Goal: Check status: Check status

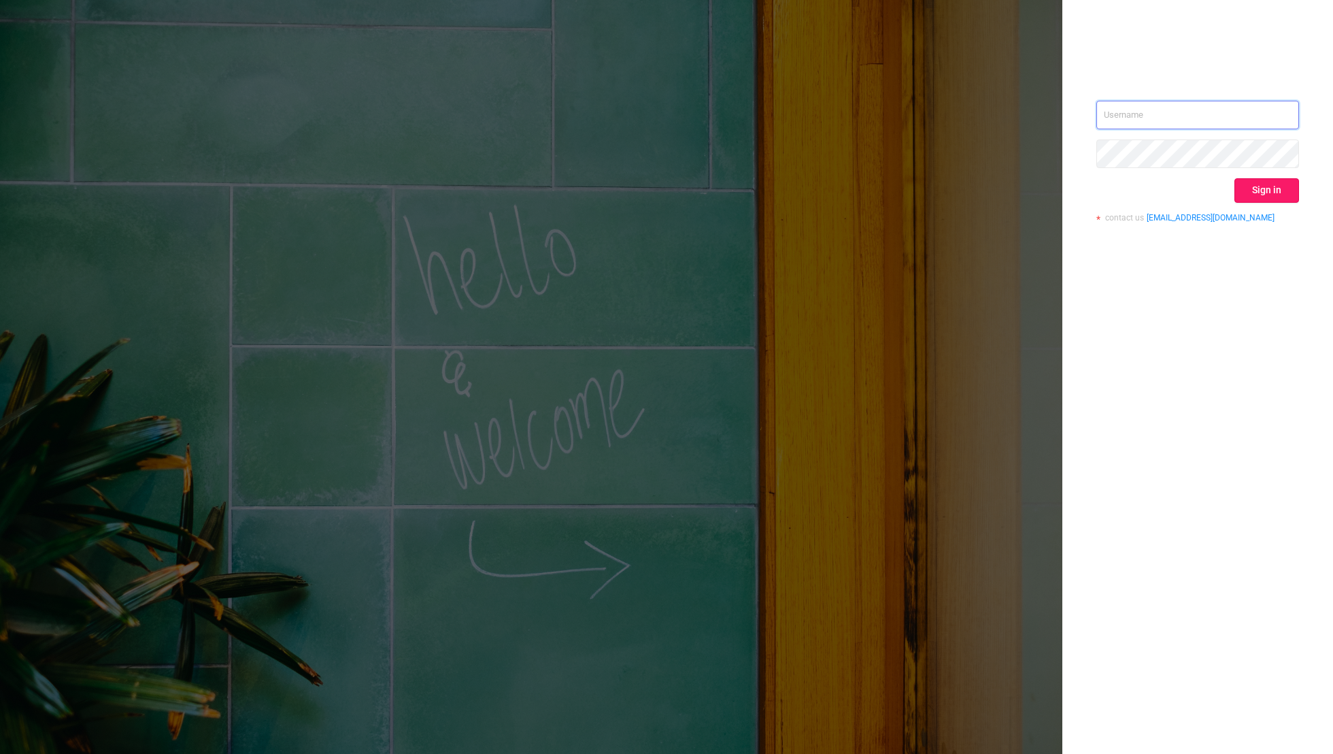
type input "[EMAIL_ADDRESS][DOMAIN_NAME]"
click at [1276, 189] on button "Sign in" at bounding box center [1266, 190] width 65 height 24
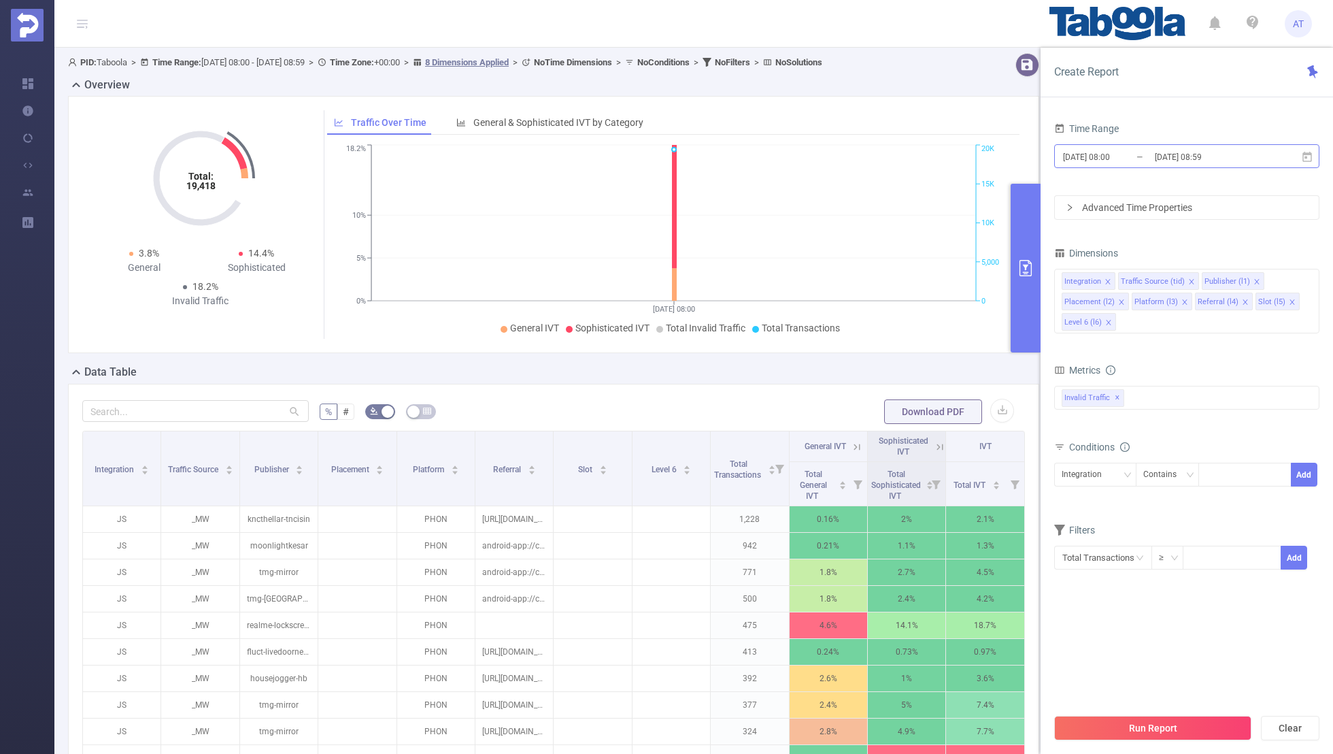
click at [1169, 152] on input "[DATE] 08:59" at bounding box center [1208, 157] width 110 height 18
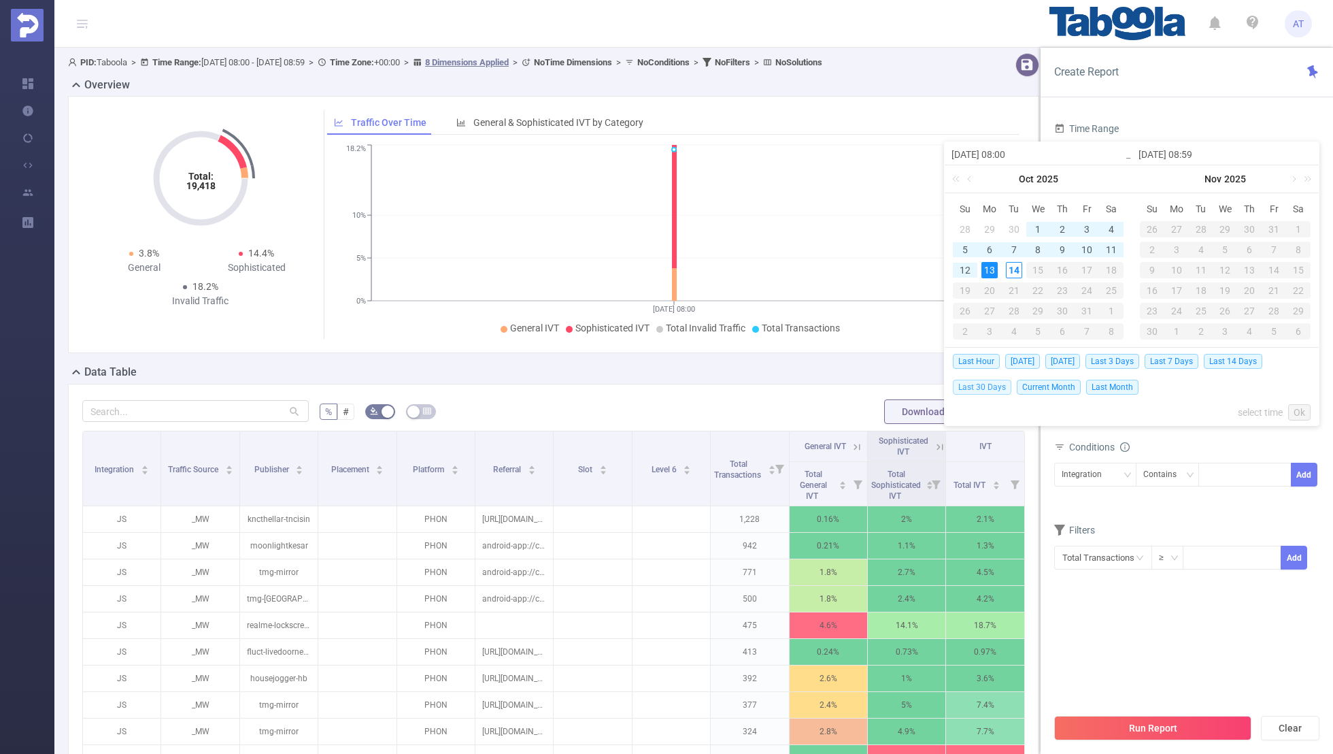
click at [972, 384] on span "Last 30 Days" at bounding box center [982, 386] width 58 height 15
type input "[DATE] 00:00"
type input "[DATE] 23:59"
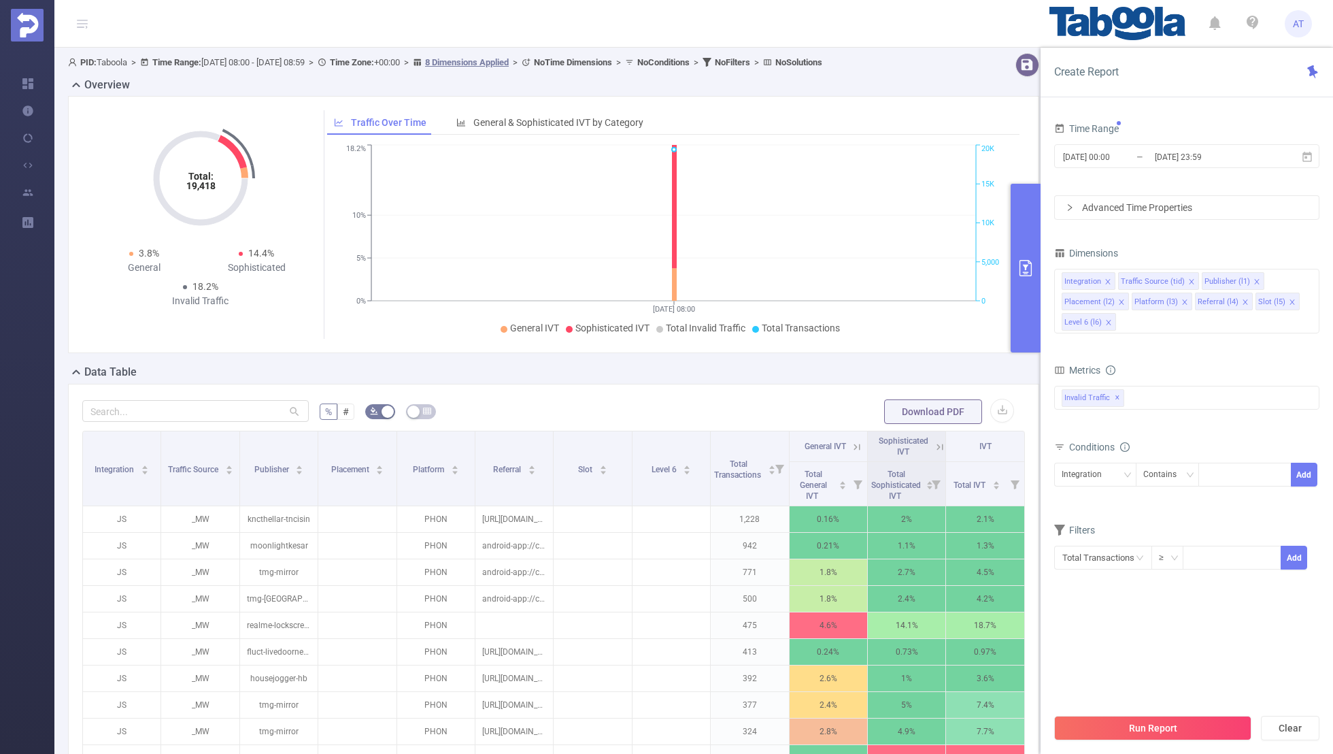
click at [1216, 124] on div "Time Range" at bounding box center [1186, 130] width 265 height 22
click at [1107, 274] on span at bounding box center [1107, 281] width 7 height 15
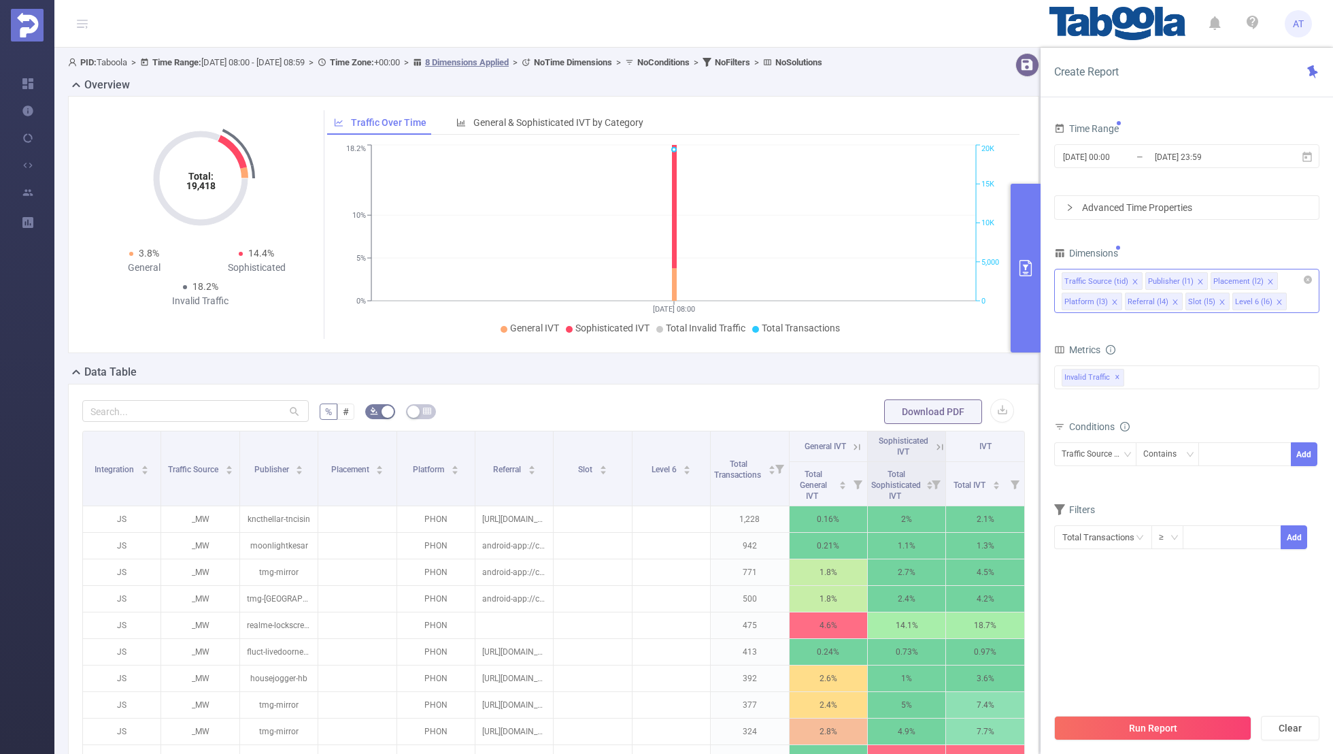
click at [1132, 278] on icon "icon: close" at bounding box center [1135, 281] width 7 height 7
click at [1184, 278] on icon "icon: close" at bounding box center [1186, 281] width 7 height 7
click at [1177, 278] on icon "icon: close" at bounding box center [1180, 281] width 7 height 7
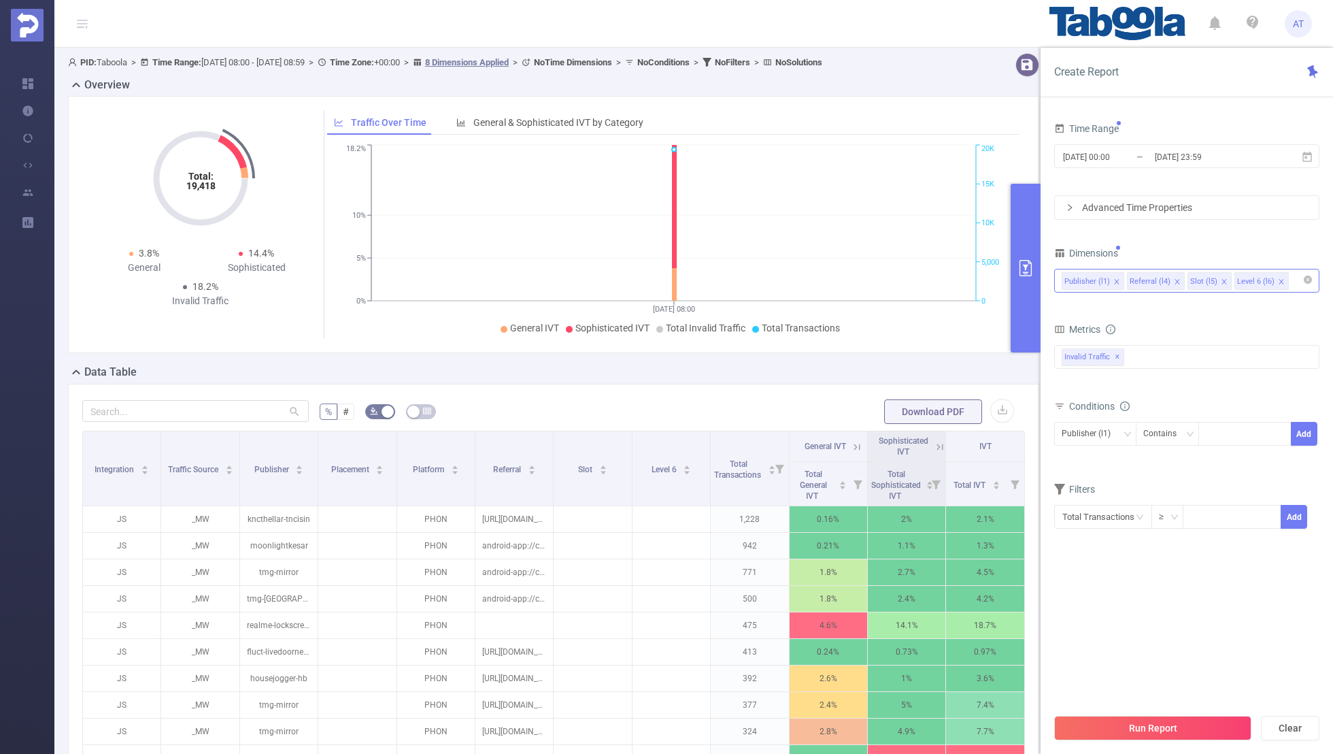
click at [1174, 278] on icon "icon: close" at bounding box center [1177, 281] width 7 height 7
click at [1160, 278] on icon "icon: close" at bounding box center [1163, 281] width 7 height 7
click at [1189, 237] on div "Time Range [DATE] 00:00 _ [DATE] 23:59 Advanced Time Properties Dimensions Publ…" at bounding box center [1186, 332] width 265 height 427
click at [1227, 433] on div at bounding box center [1245, 433] width 78 height 22
paste input "optad360-channel-gameorbitscom"
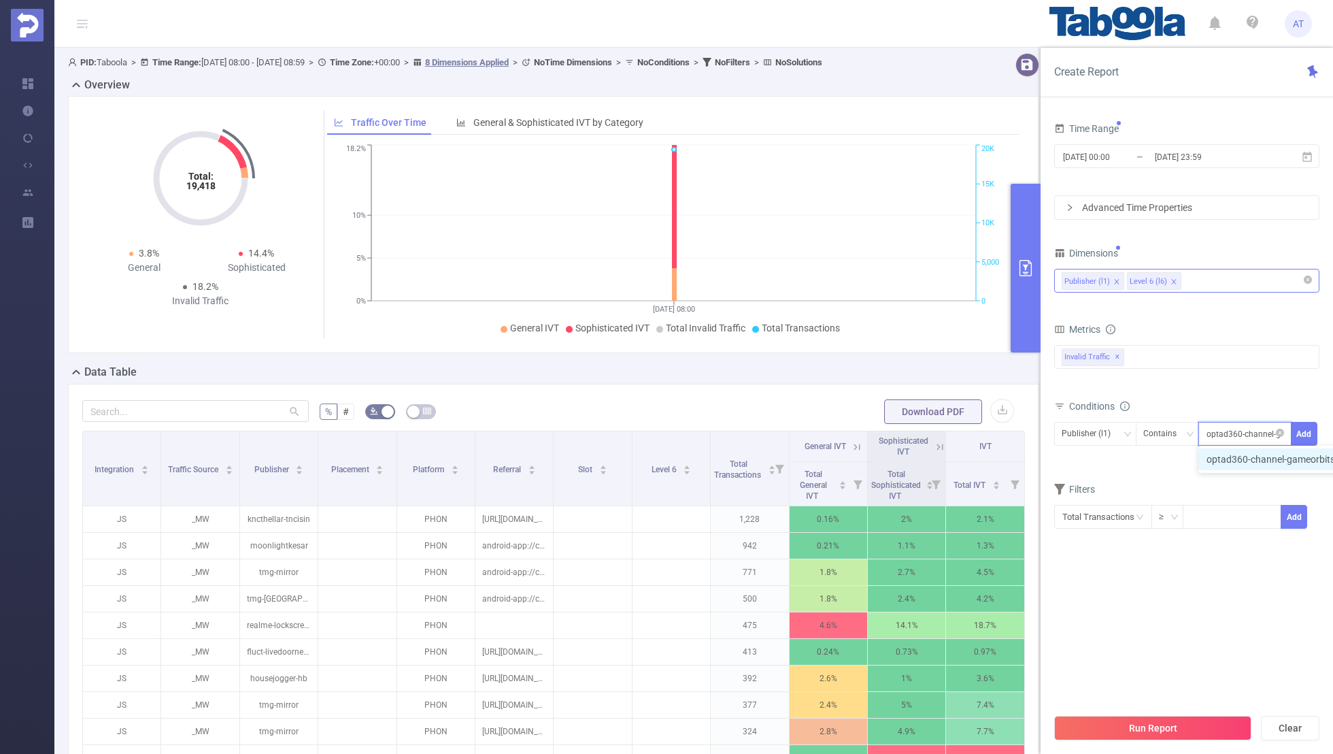
scroll to position [0, 48]
type input "optad360-channel-gameorbitscom"
click at [1303, 433] on button "Add" at bounding box center [1304, 434] width 27 height 24
click at [1177, 522] on div "Filters" at bounding box center [1186, 514] width 265 height 22
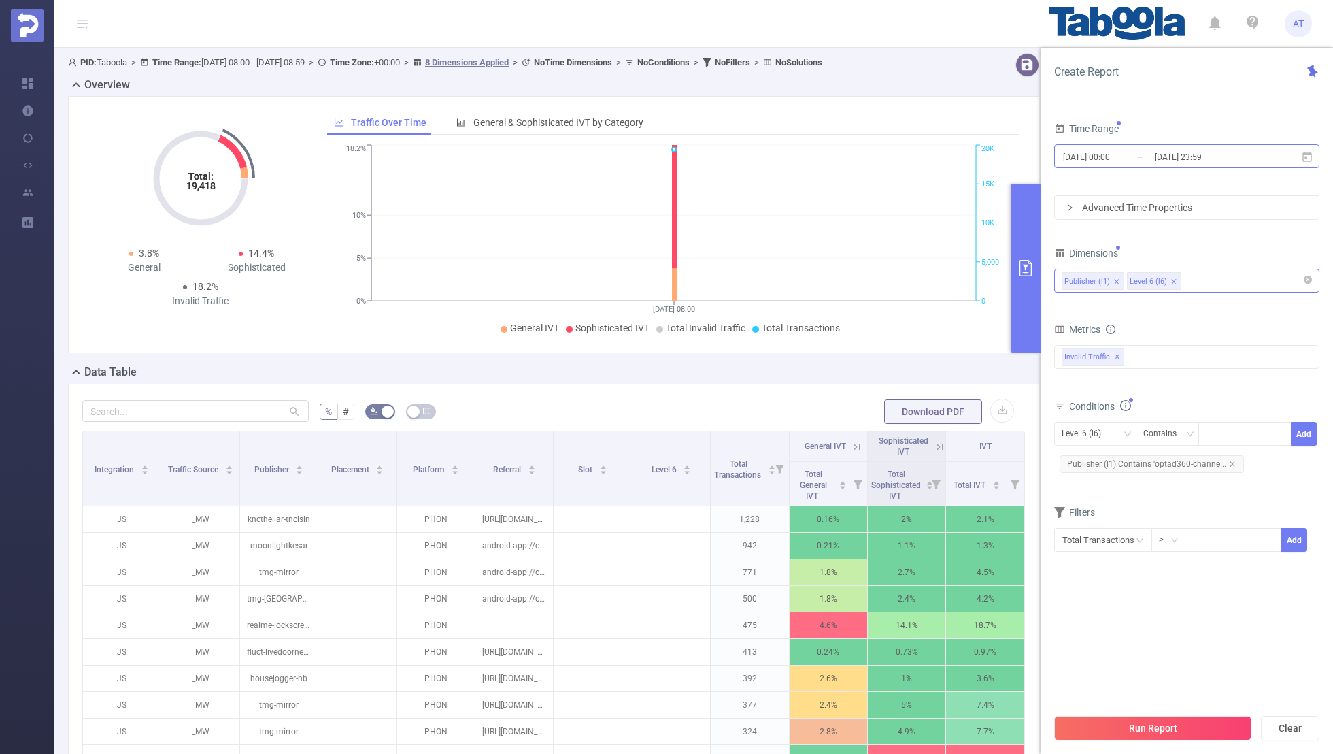
click at [1108, 162] on input "[DATE] 00:00" at bounding box center [1117, 157] width 110 height 18
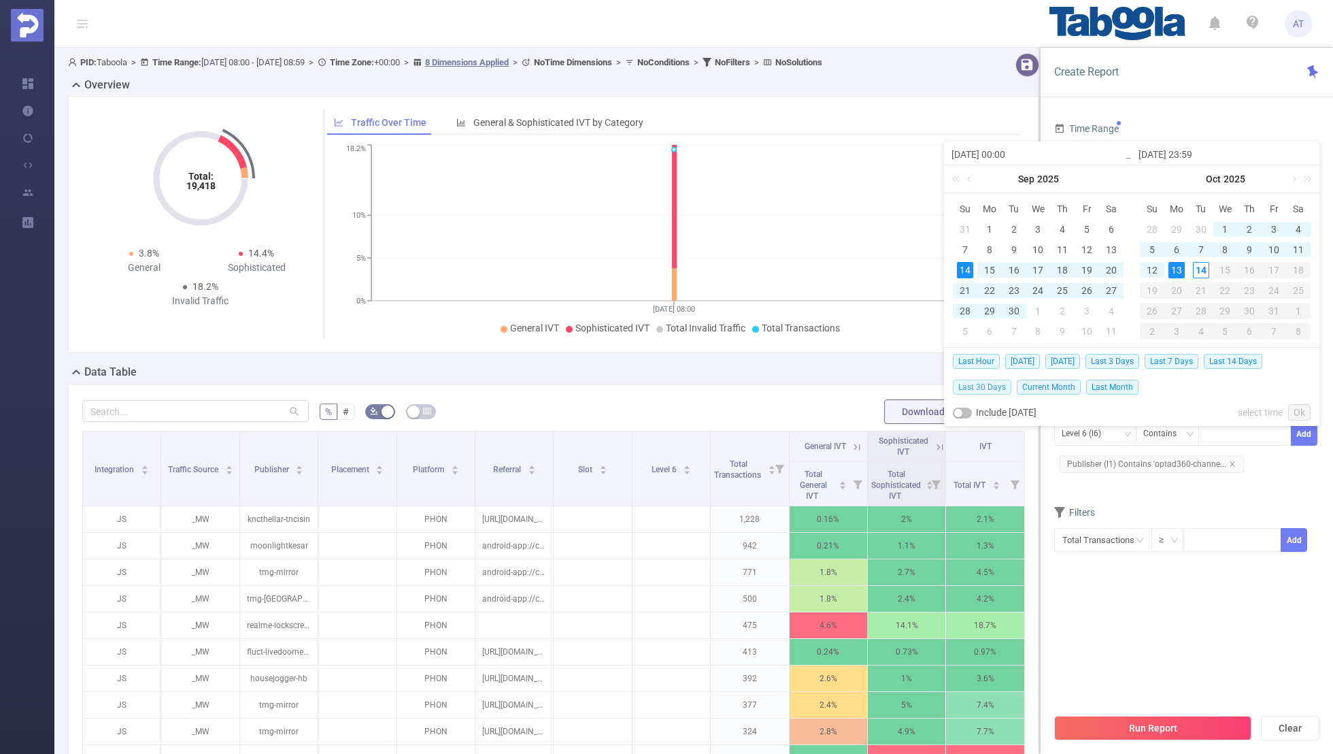
click at [983, 387] on span "Last 30 Days" at bounding box center [982, 386] width 58 height 15
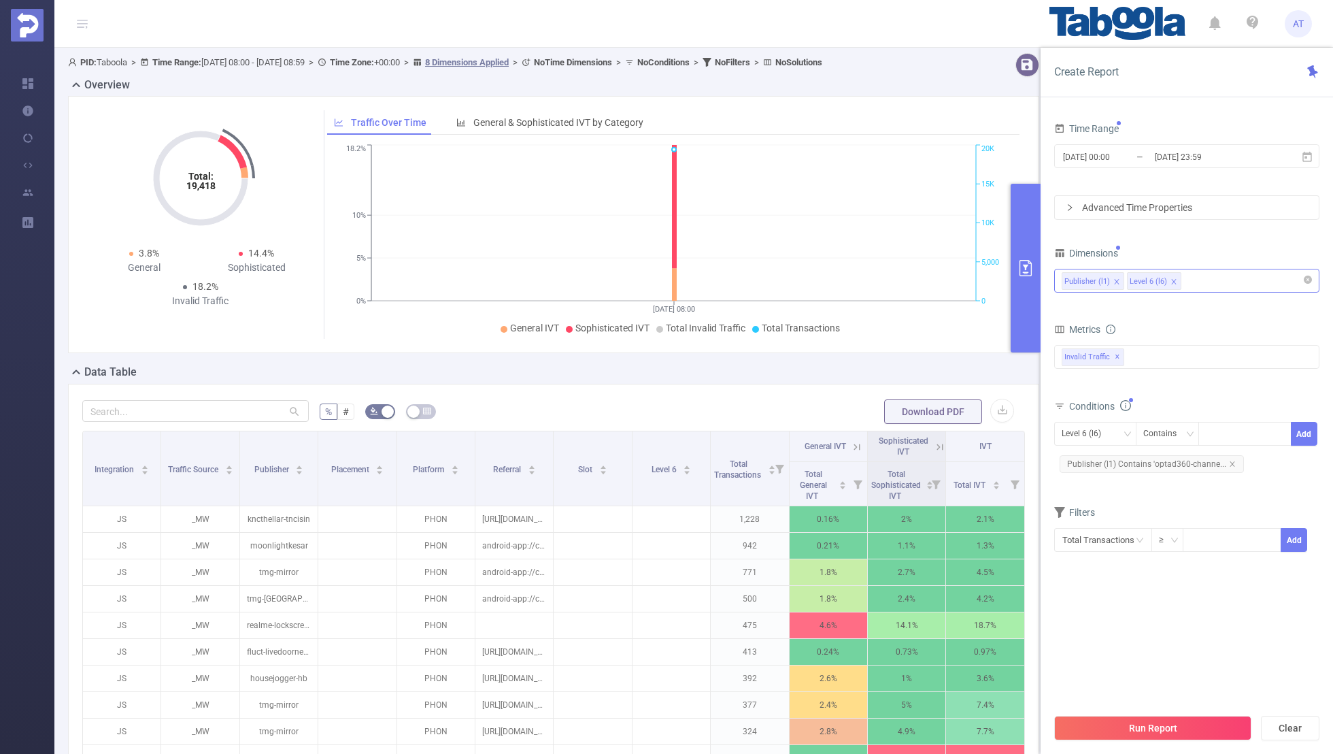
click at [1091, 609] on section "Time Range [DATE] 00:00 _ [DATE] 23:59 Advanced Time Properties Dimensions Publ…" at bounding box center [1186, 412] width 265 height 587
click at [1119, 719] on button "Run Report" at bounding box center [1152, 727] width 197 height 24
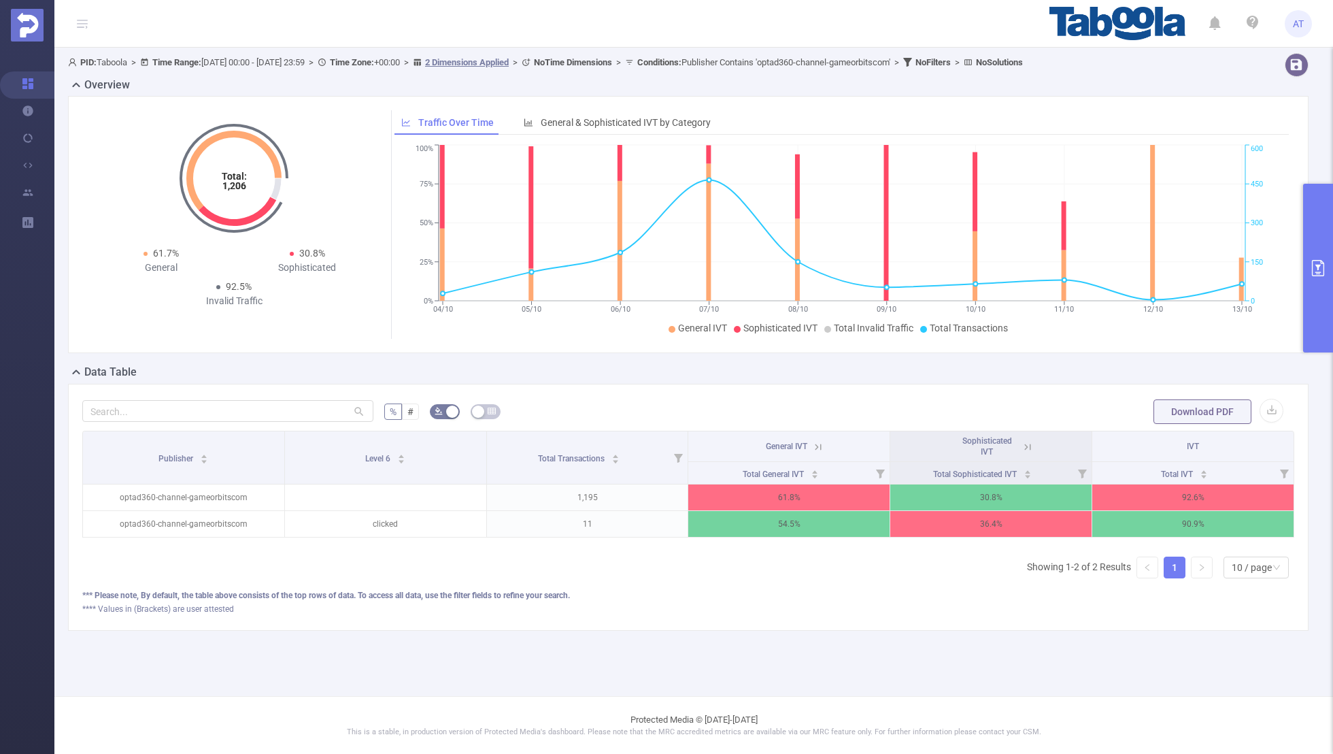
click at [1026, 445] on icon at bounding box center [1027, 446] width 6 height 6
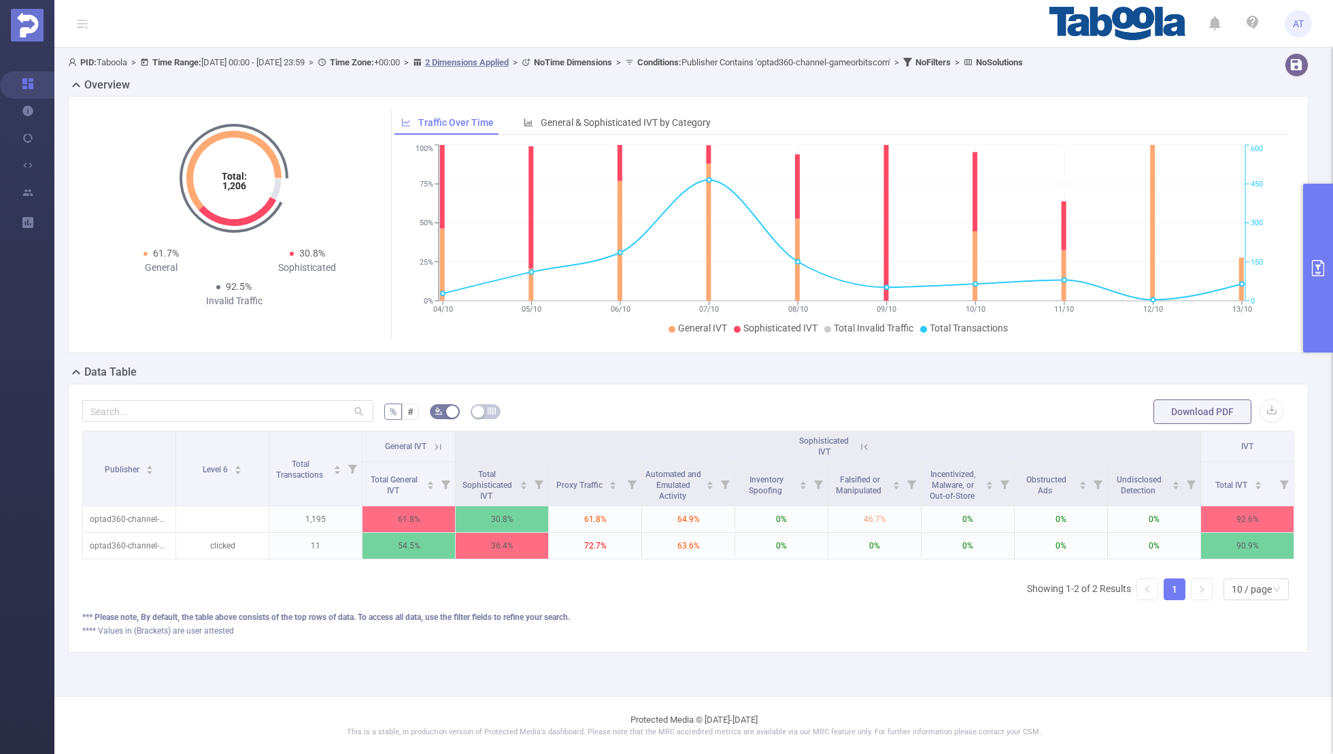
click at [442, 445] on icon at bounding box center [438, 447] width 12 height 12
